Goal: Task Accomplishment & Management: Use online tool/utility

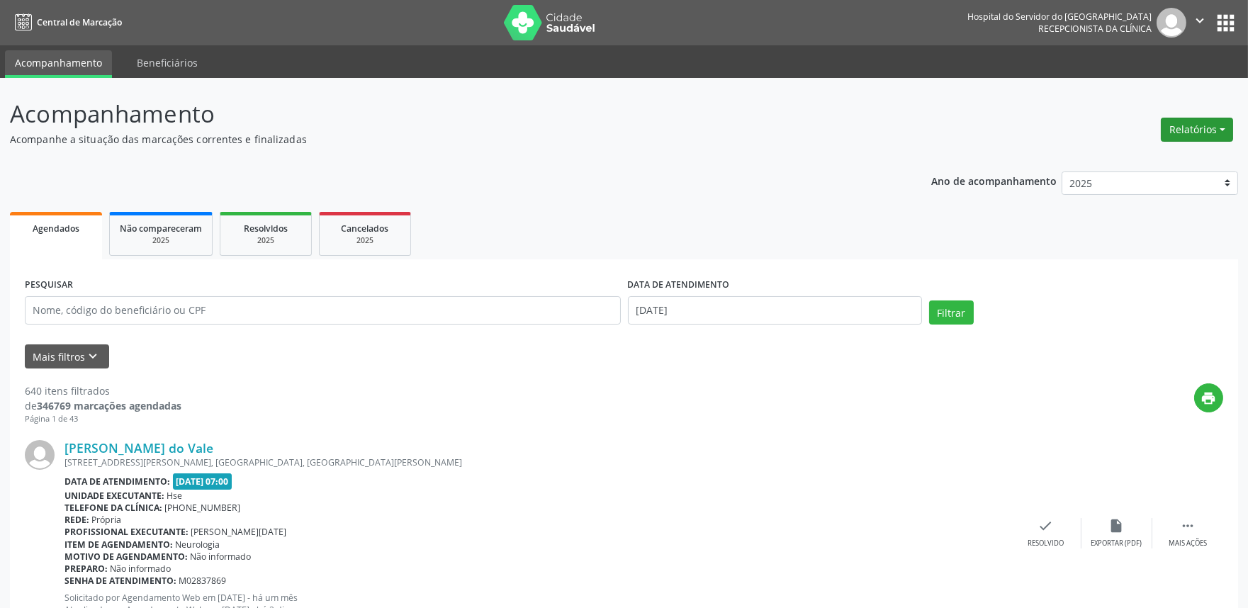
click at [1217, 128] on button "Relatórios" at bounding box center [1197, 130] width 72 height 24
click at [1189, 151] on link "Agendamentos" at bounding box center [1157, 160] width 152 height 20
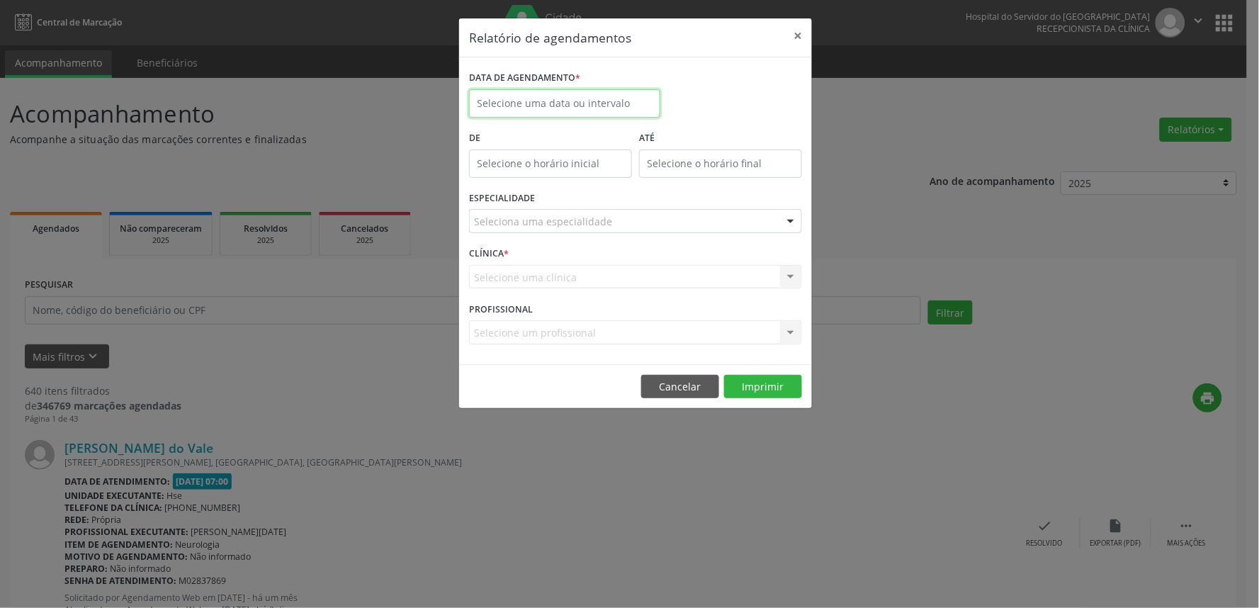
click at [579, 91] on input "text" at bounding box center [564, 103] width 191 height 28
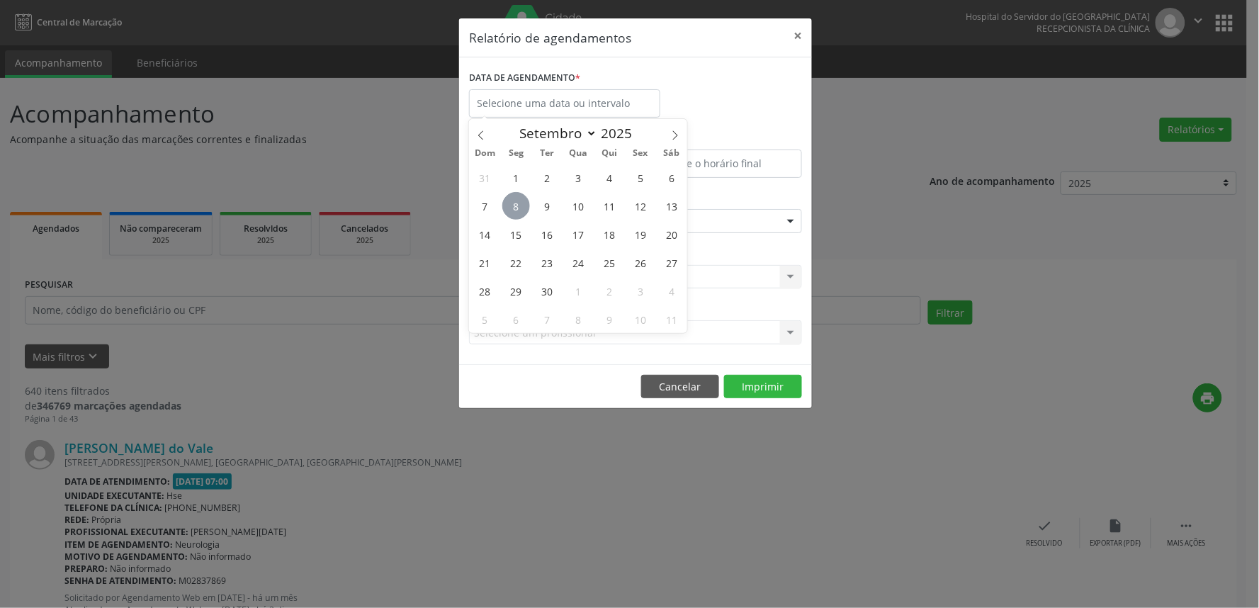
click at [521, 209] on span "8" at bounding box center [516, 206] width 28 height 28
type input "[DATE]"
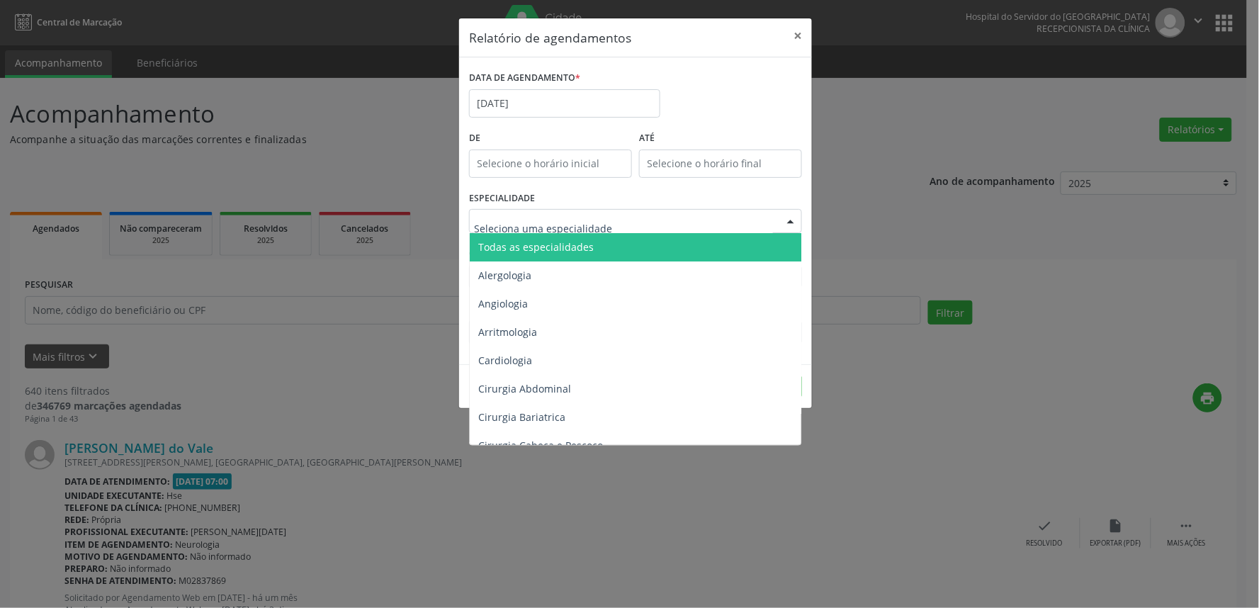
click at [583, 243] on span "Todas as especialidades" at bounding box center [535, 246] width 115 height 13
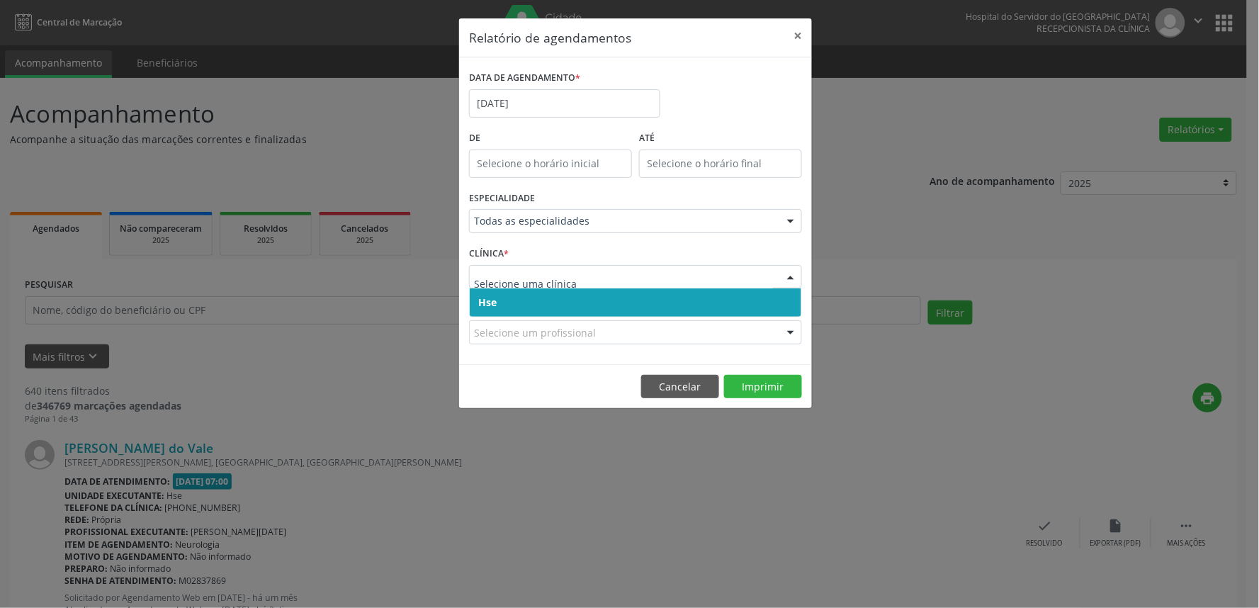
click at [527, 309] on span "Hse" at bounding box center [636, 302] width 332 height 28
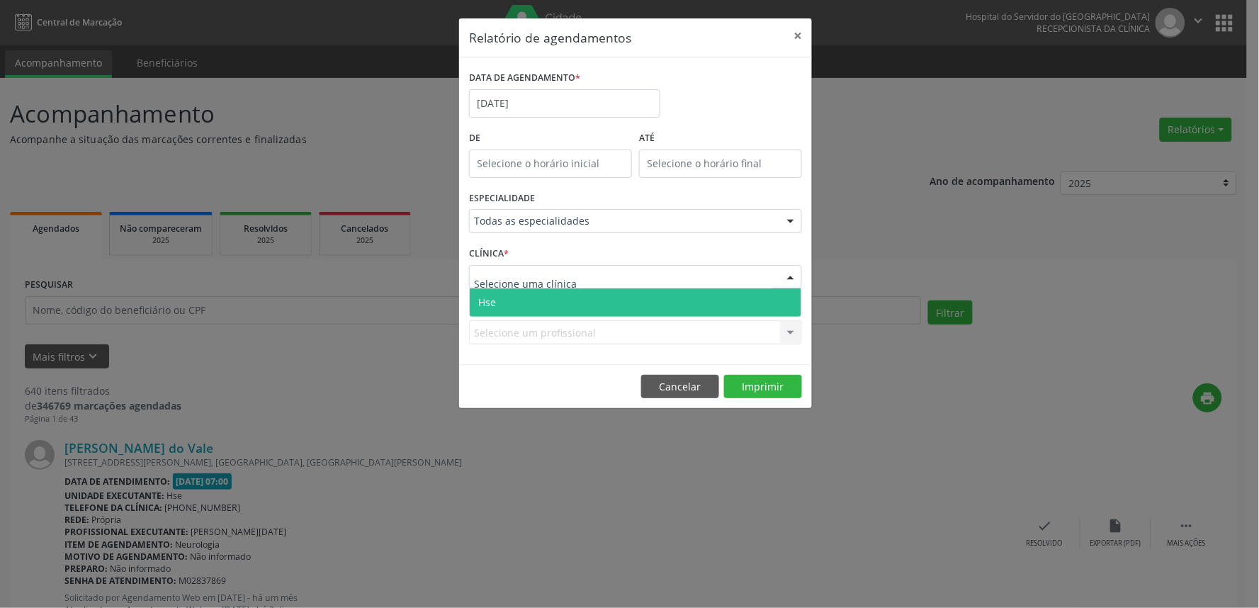
click at [541, 296] on span "Hse" at bounding box center [636, 302] width 332 height 28
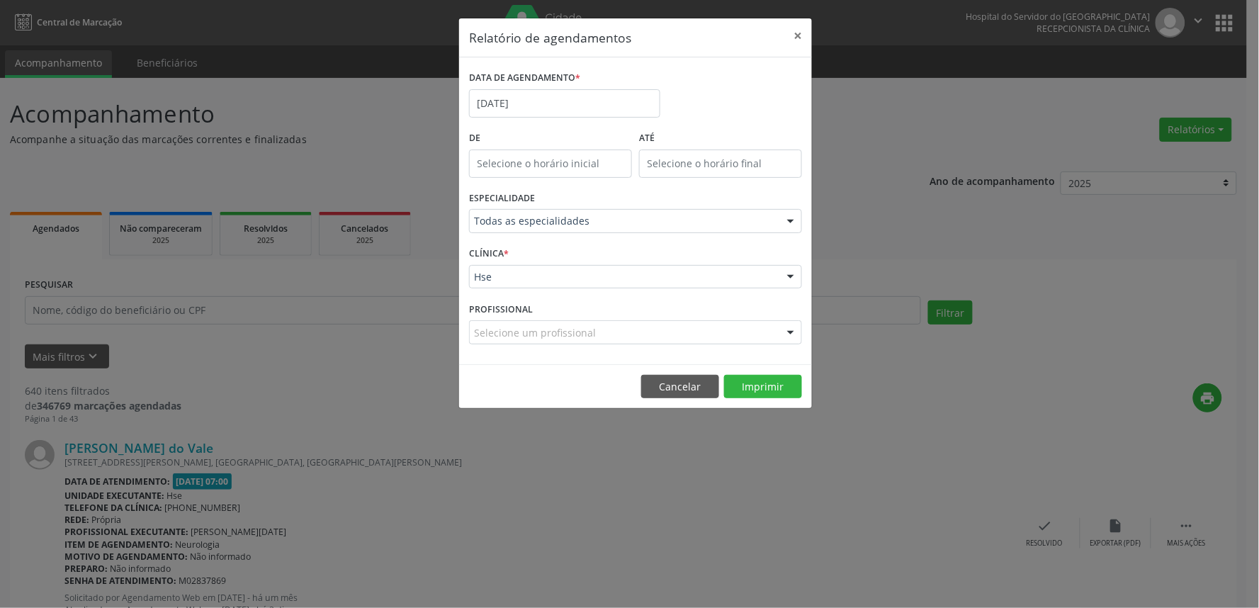
click at [663, 334] on div "Selecione um profissional" at bounding box center [635, 332] width 333 height 24
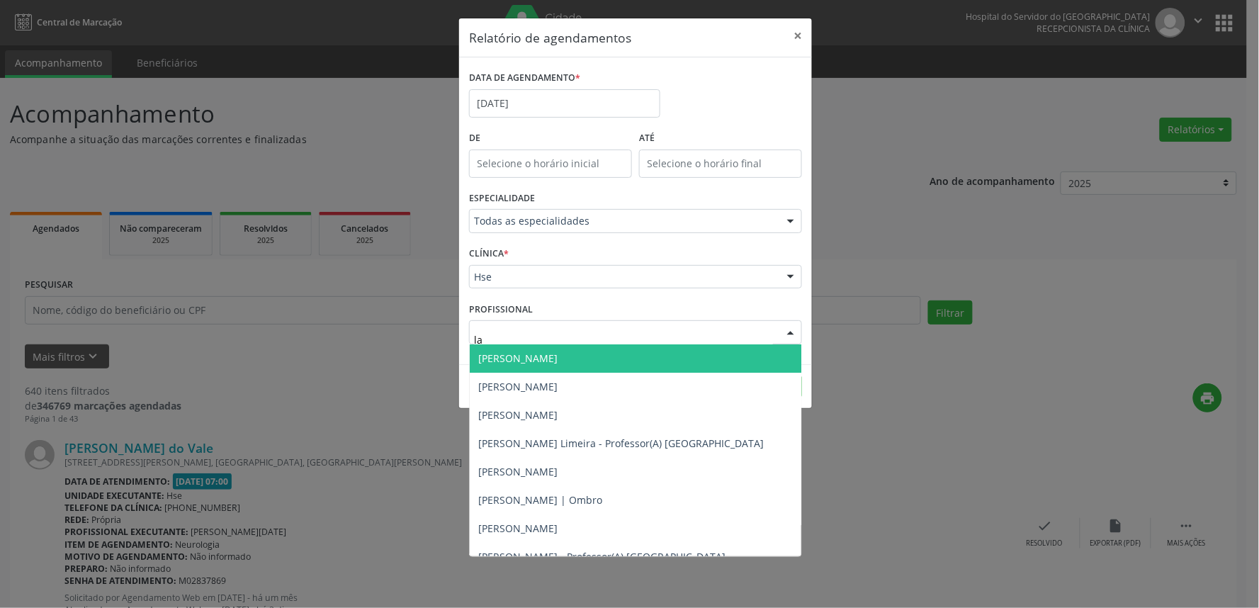
type input "lai"
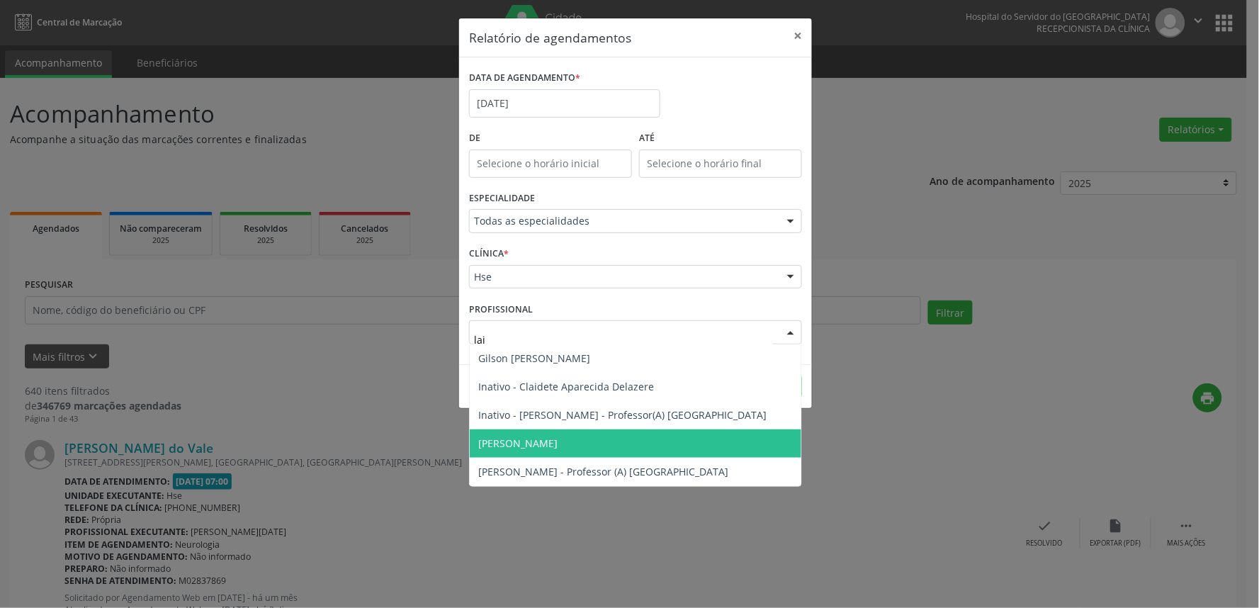
click at [558, 439] on span "[PERSON_NAME]" at bounding box center [517, 442] width 79 height 13
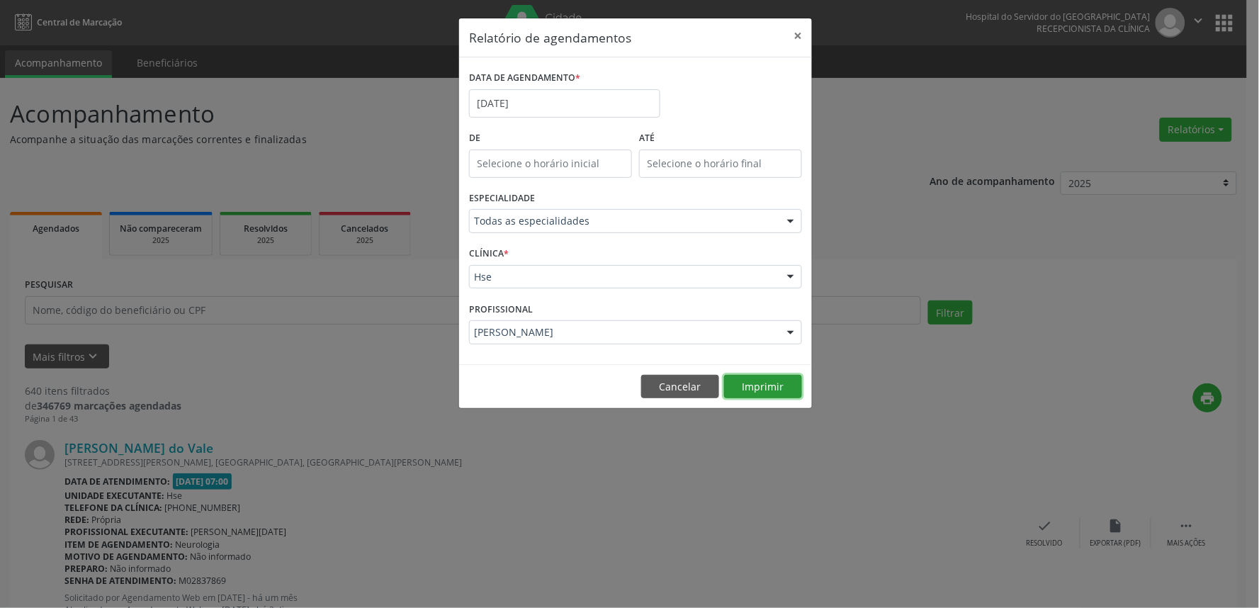
click at [756, 383] on button "Imprimir" at bounding box center [763, 387] width 78 height 24
click at [801, 40] on button "×" at bounding box center [798, 35] width 28 height 35
